Goal: Task Accomplishment & Management: Use online tool/utility

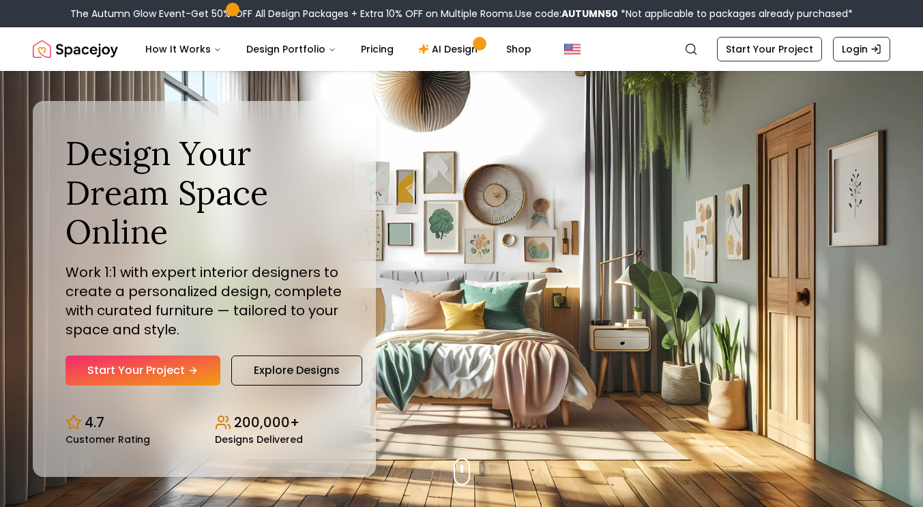
click at [265, 362] on link "Explore Designs" at bounding box center [296, 371] width 131 height 30
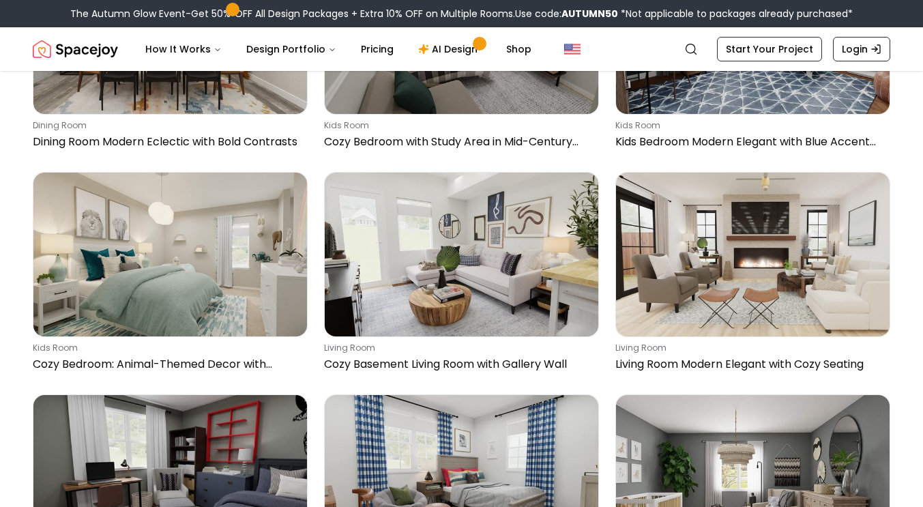
scroll to position [5991, 0]
click at [448, 48] on link "AI Design" at bounding box center [449, 48] width 85 height 27
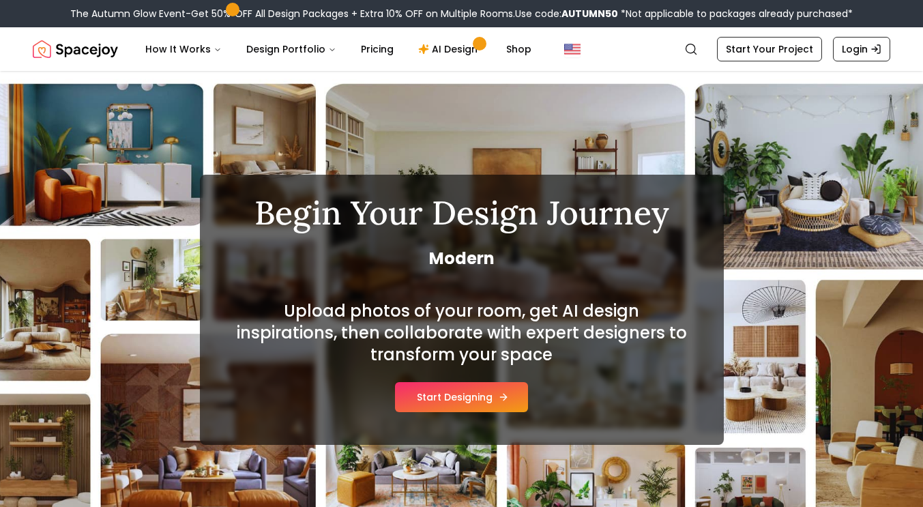
click at [486, 391] on button "Start Designing" at bounding box center [461, 397] width 133 height 30
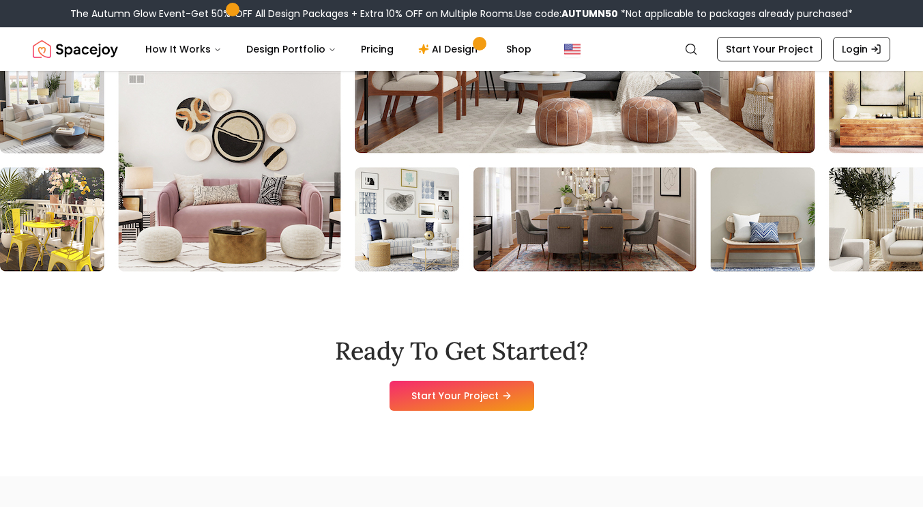
scroll to position [3500, 0]
